Goal: Information Seeking & Learning: Learn about a topic

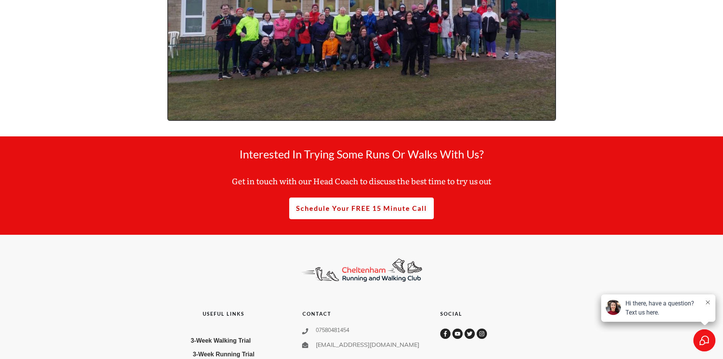
scroll to position [3732, 0]
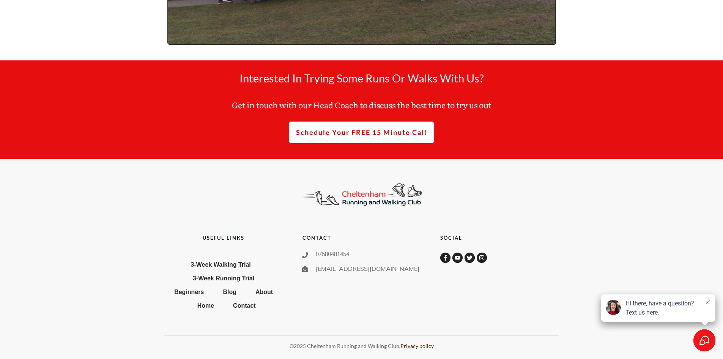
click at [419, 349] on link "Privacy policy" at bounding box center [416, 345] width 33 height 6
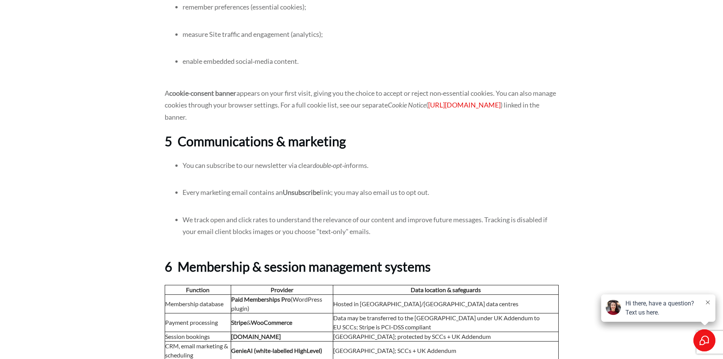
scroll to position [848, 0]
click at [344, 170] on em "double‑opt‑in" at bounding box center [331, 165] width 37 height 8
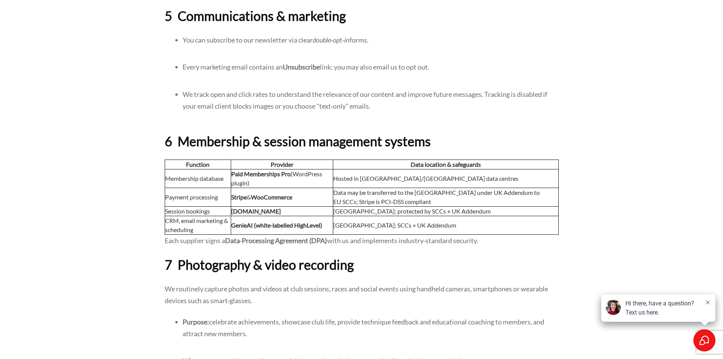
click at [333, 169] on th "Provider" at bounding box center [282, 163] width 102 height 9
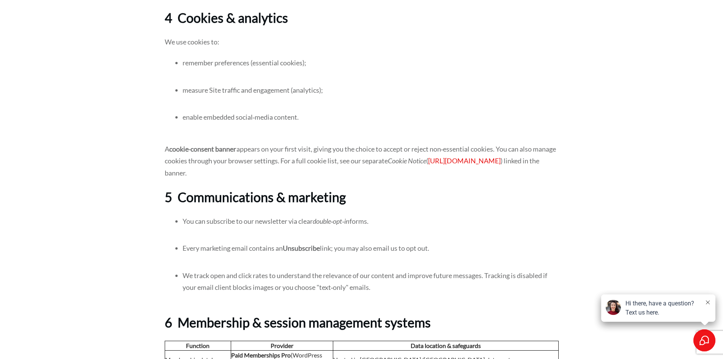
scroll to position [775, 0]
